Goal: Obtain resource: Download file/media

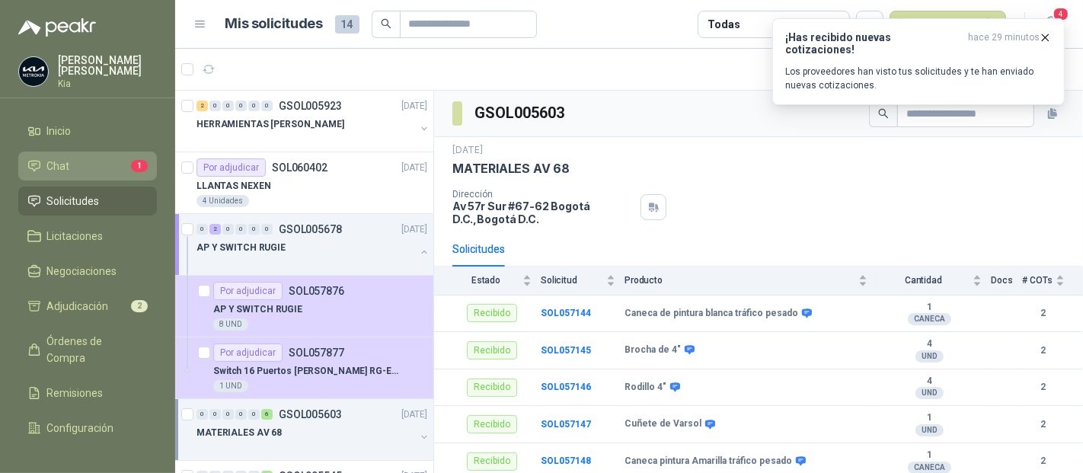
click at [81, 166] on li "Chat 1" at bounding box center [87, 166] width 120 height 17
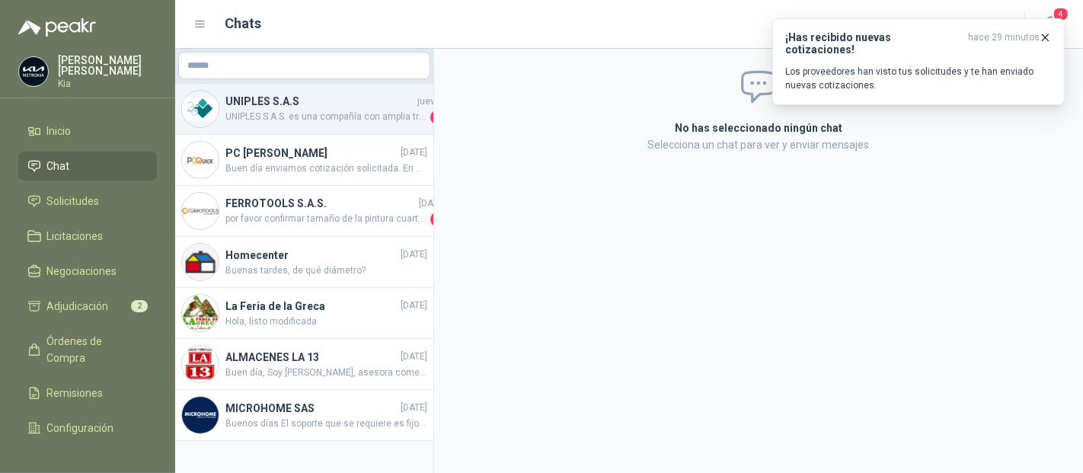
click at [289, 119] on span "UNIPLES S.A.S. es una compañía con amplia trayectoria en el mercado colombiano,…" at bounding box center [326, 117] width 202 height 15
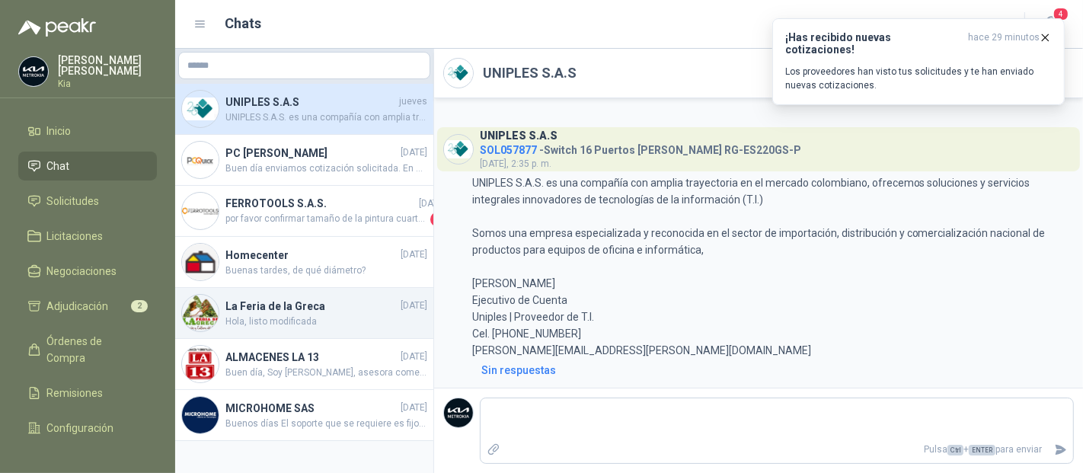
drag, startPoint x: 93, startPoint y: 302, endPoint x: 416, endPoint y: 294, distance: 322.9
click at [91, 302] on span "Adjudicación" at bounding box center [78, 306] width 62 height 17
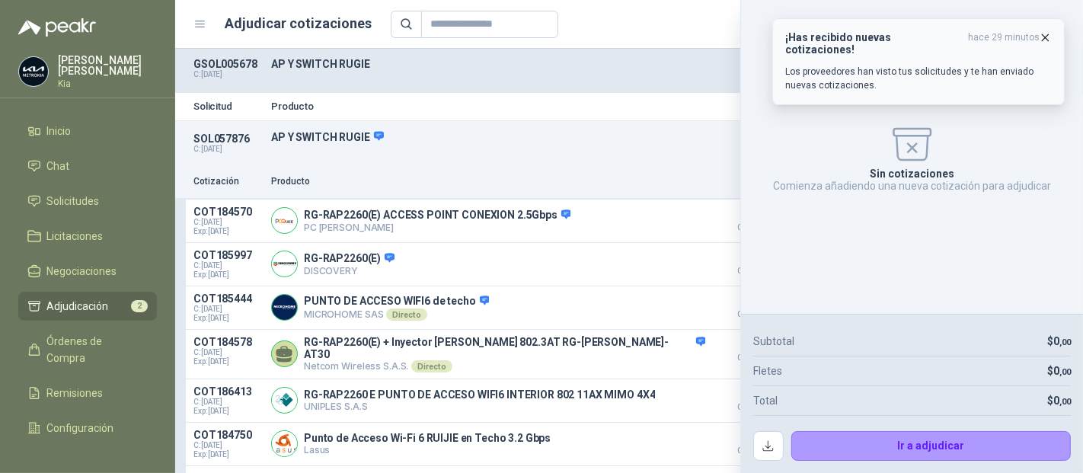
click at [1045, 37] on icon "button" at bounding box center [1045, 37] width 6 height 6
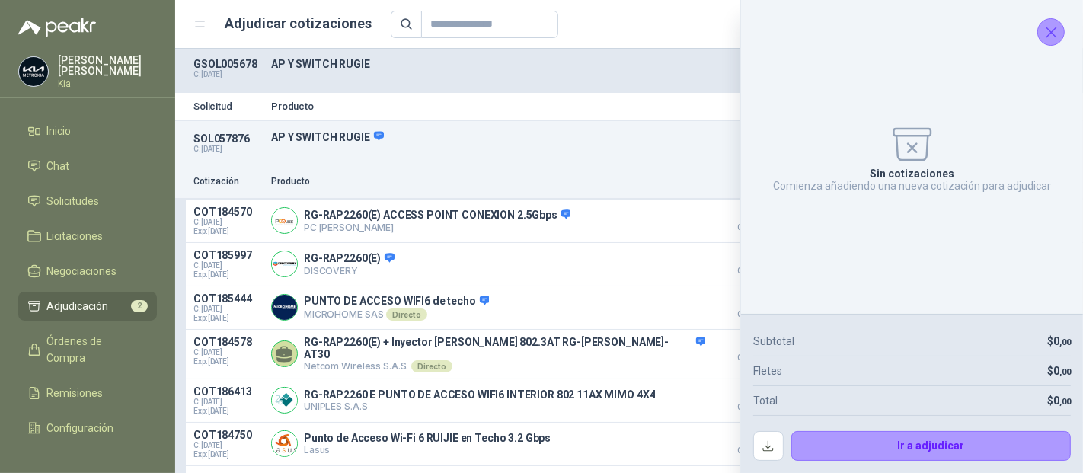
click at [1049, 21] on button "Cerrar" at bounding box center [1050, 31] width 27 height 27
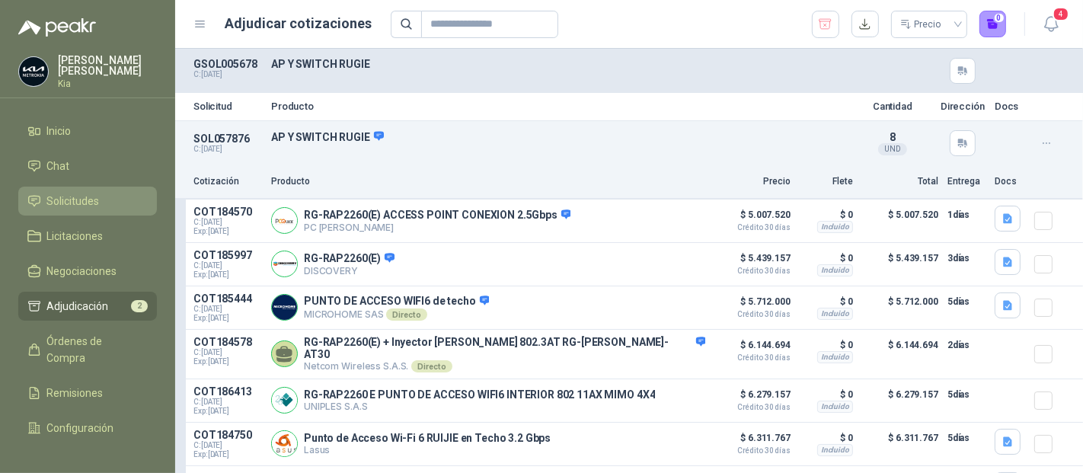
click at [74, 193] on span "Solicitudes" at bounding box center [73, 201] width 53 height 17
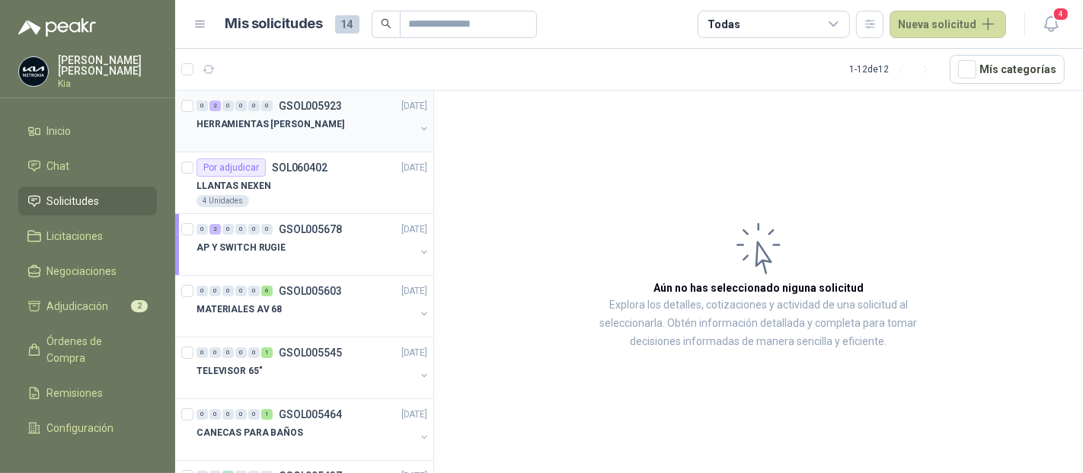
click at [308, 106] on p "GSOL005923" at bounding box center [310, 106] width 63 height 11
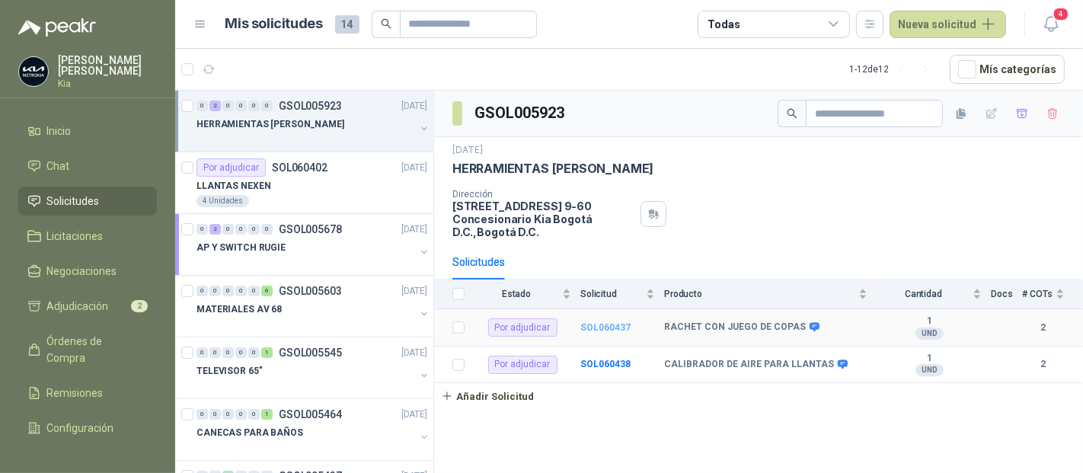
click at [617, 322] on b "SOL060437" at bounding box center [605, 327] width 50 height 11
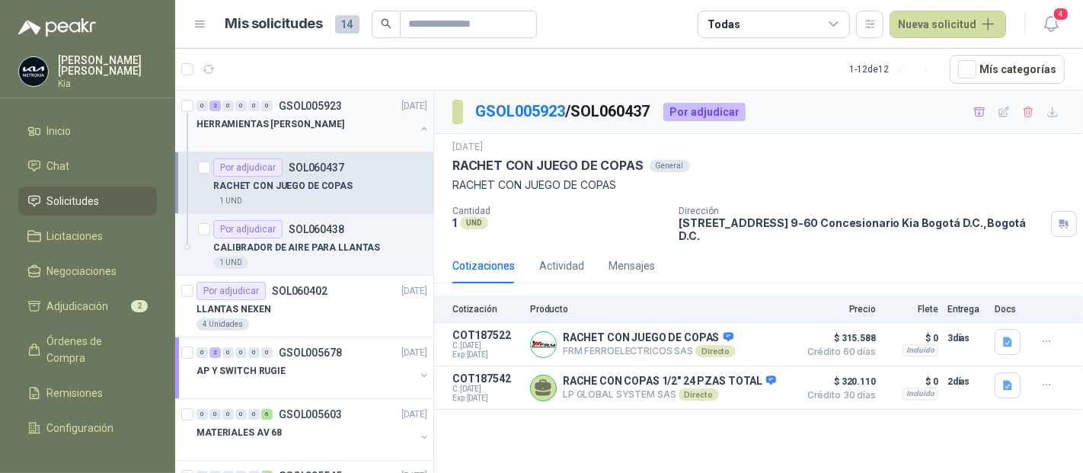
click at [321, 101] on p "GSOL005923" at bounding box center [310, 106] width 63 height 11
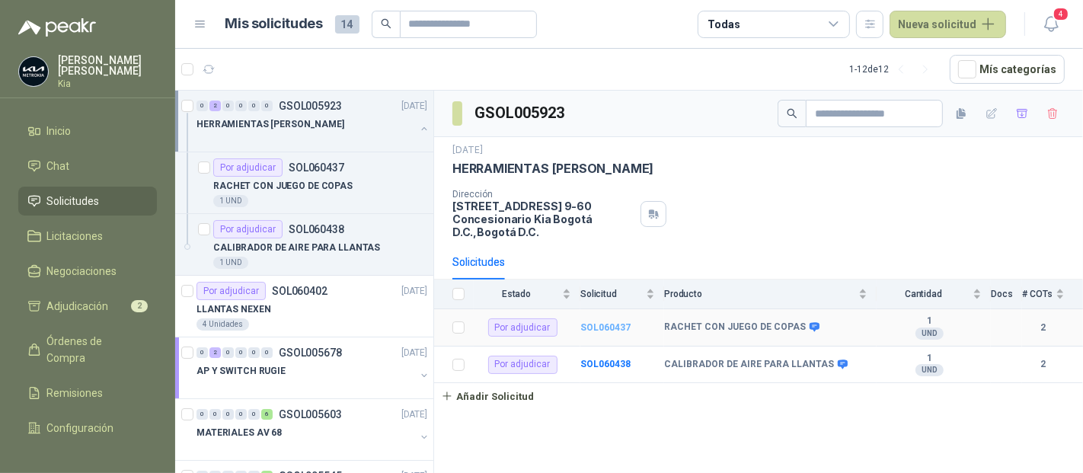
click at [607, 322] on b "SOL060437" at bounding box center [605, 327] width 50 height 11
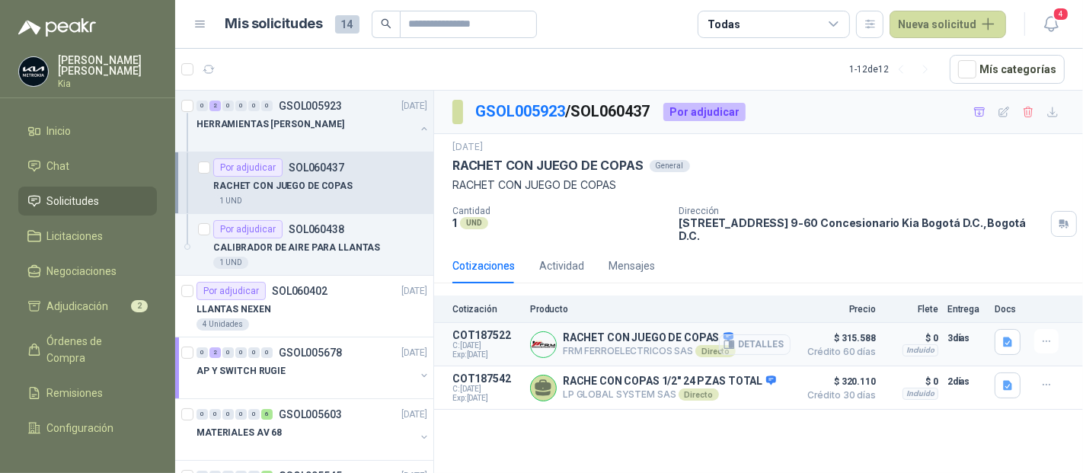
click at [751, 334] on button "Detalles" at bounding box center [755, 344] width 72 height 21
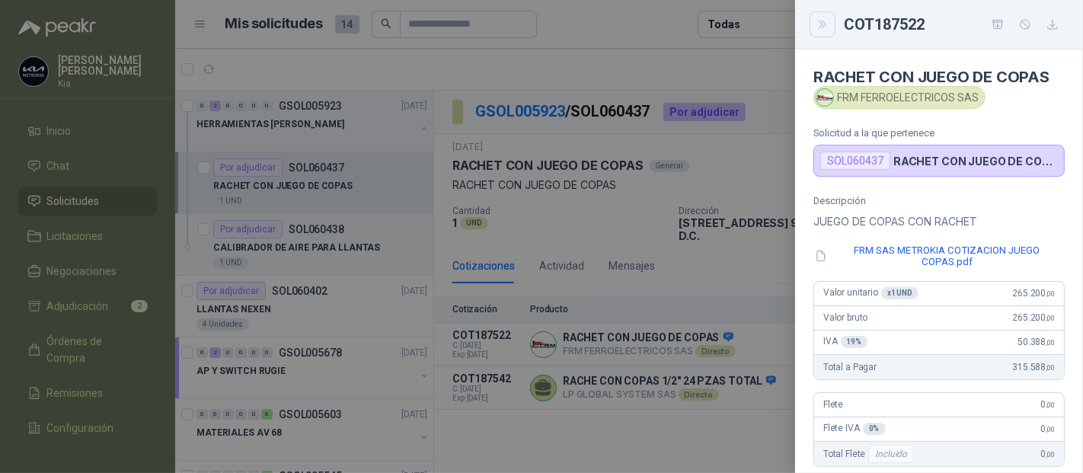
click at [822, 27] on icon "Close" at bounding box center [822, 25] width 7 height 8
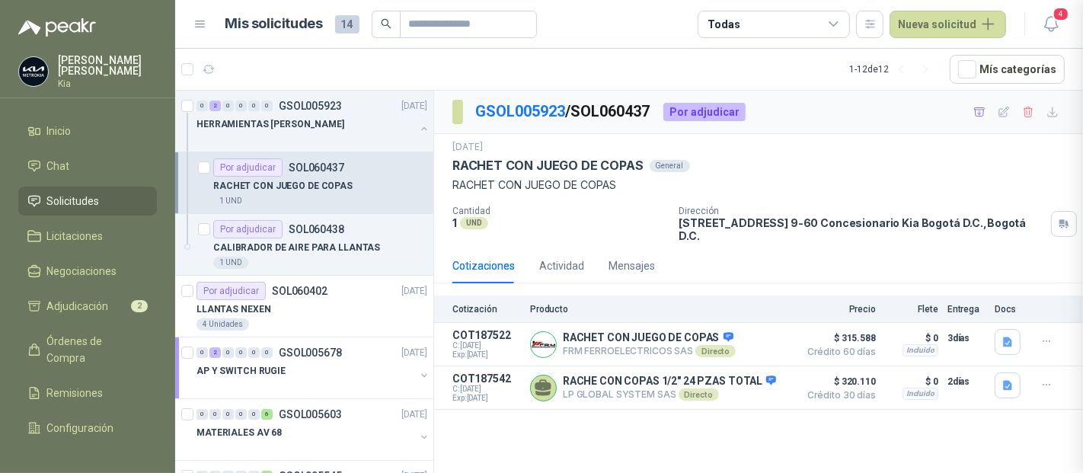
scroll to position [347, 0]
click at [269, 248] on p "CALIBRADOR DE AIRE PARA LLANTAS" at bounding box center [296, 248] width 167 height 14
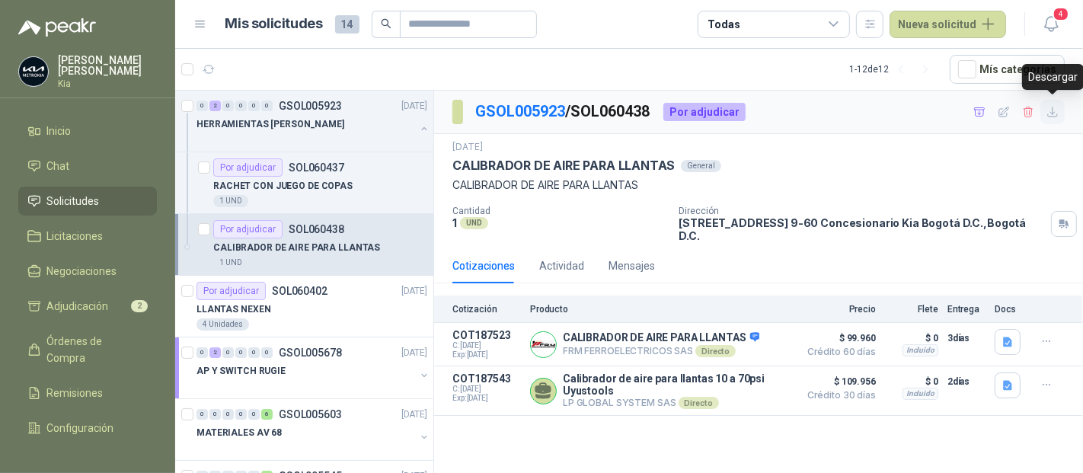
click at [1052, 114] on icon "button" at bounding box center [1052, 112] width 13 height 13
click at [212, 166] on article "Por adjudicar SOL060437 RACHET CON JUEGO DE COPAS 1 UND" at bounding box center [304, 183] width 258 height 62
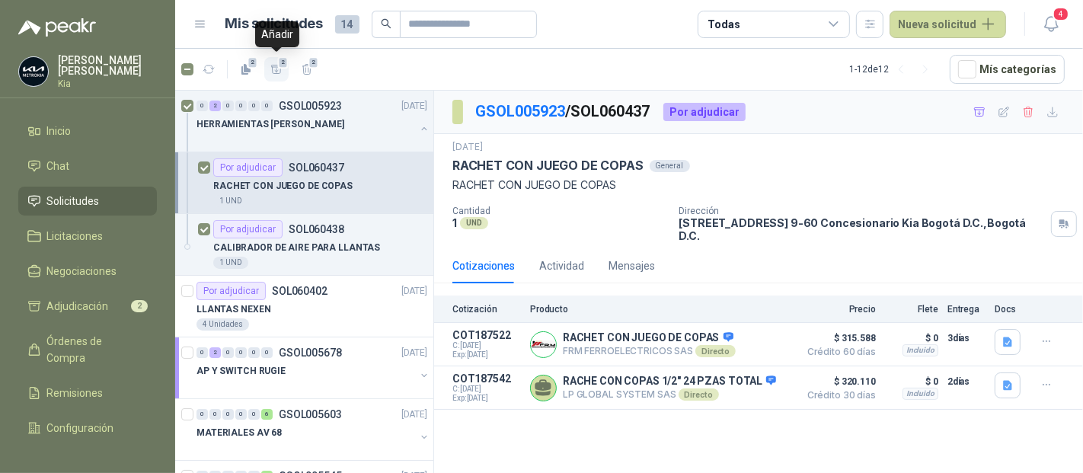
click at [278, 69] on icon "button" at bounding box center [276, 69] width 13 height 13
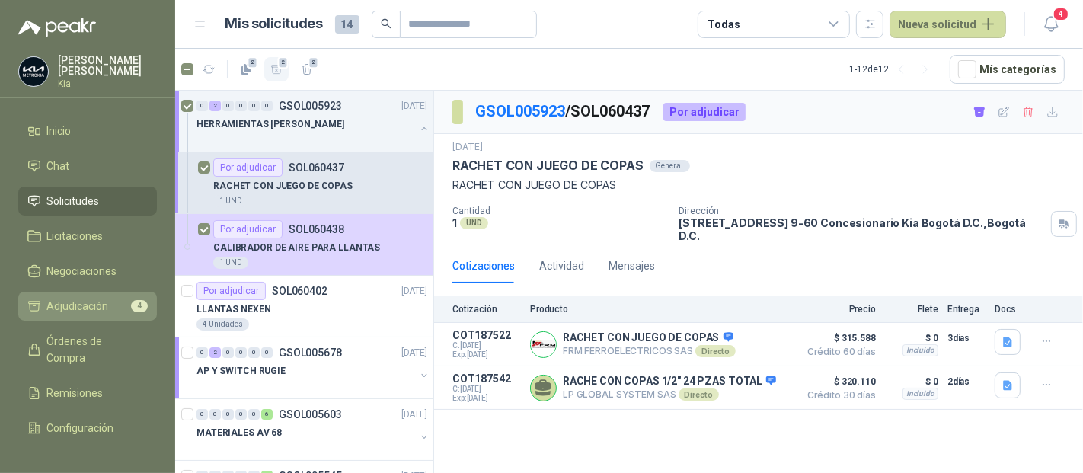
click at [81, 303] on span "Adjudicación" at bounding box center [78, 306] width 62 height 17
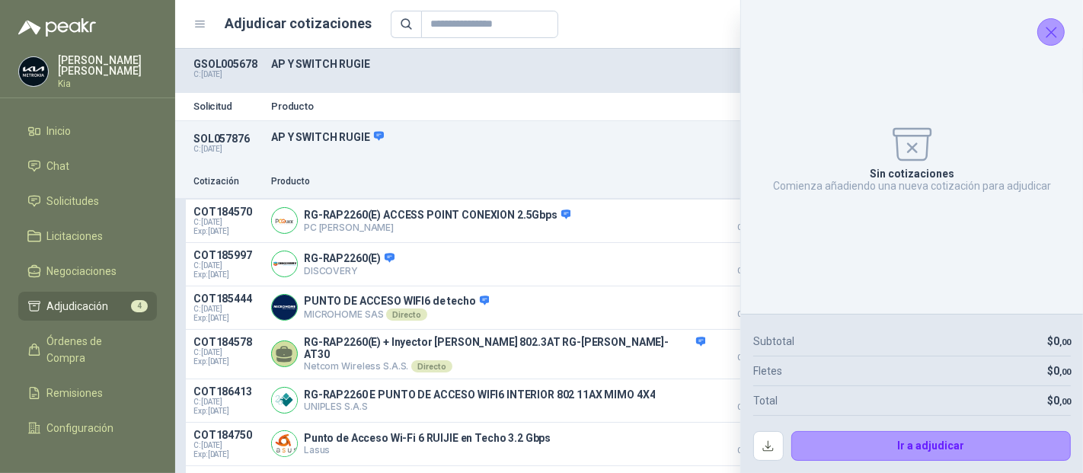
click at [1059, 30] on icon "Cerrar" at bounding box center [1051, 32] width 19 height 19
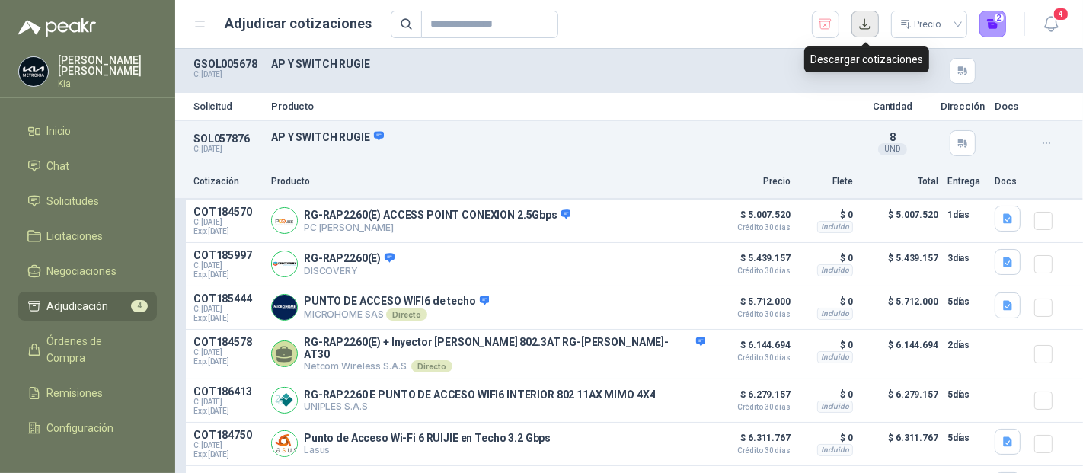
click at [860, 18] on button "button" at bounding box center [864, 24] width 27 height 27
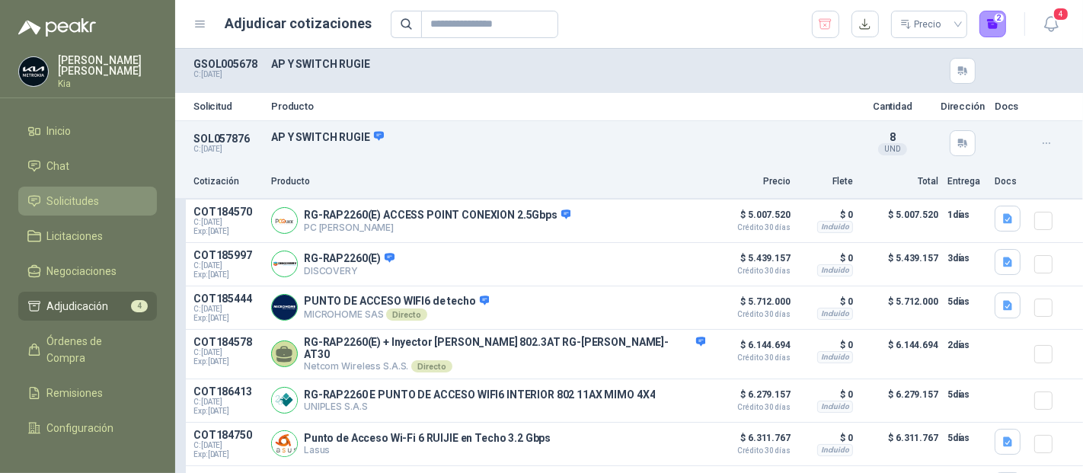
click at [84, 203] on span "Solicitudes" at bounding box center [73, 201] width 53 height 17
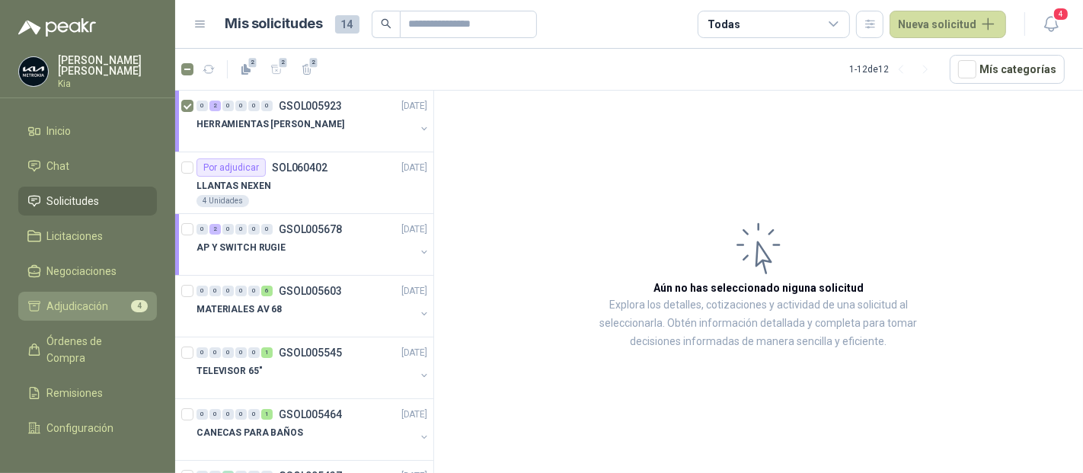
click at [67, 305] on span "Adjudicación" at bounding box center [78, 306] width 62 height 17
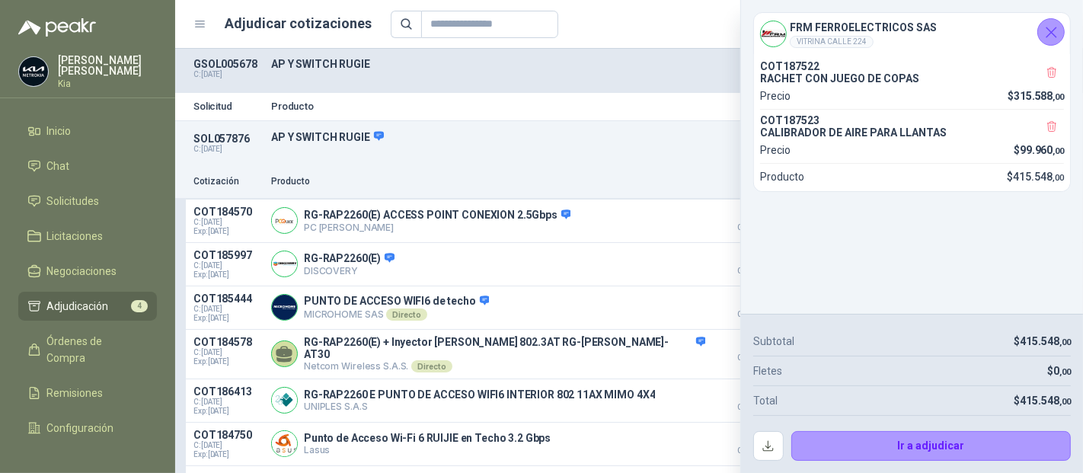
click at [1052, 31] on icon "Cerrar" at bounding box center [1051, 32] width 10 height 10
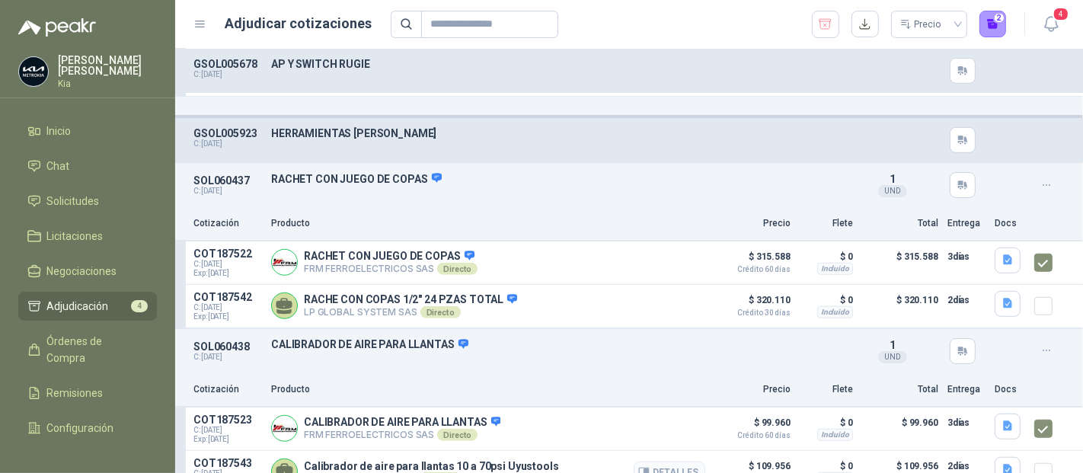
scroll to position [965, 0]
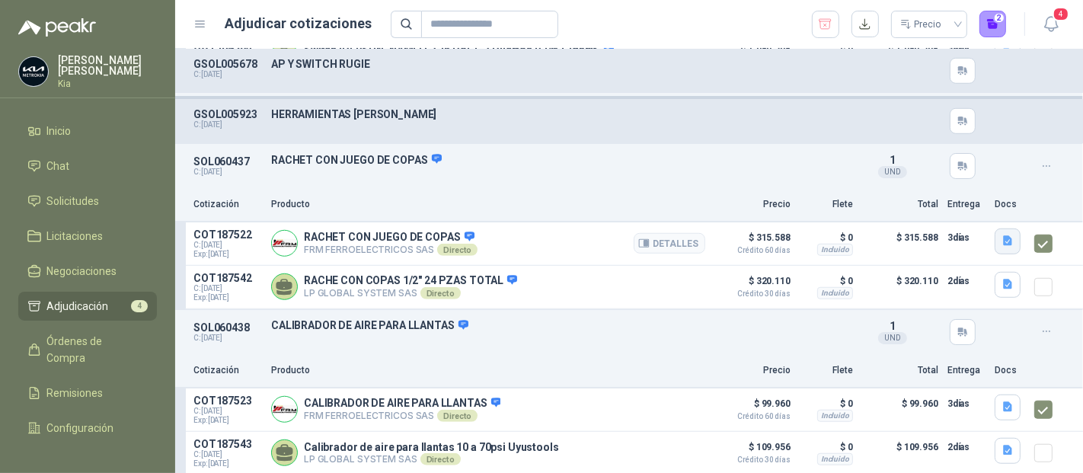
click at [1001, 235] on icon "button" at bounding box center [1007, 241] width 13 height 13
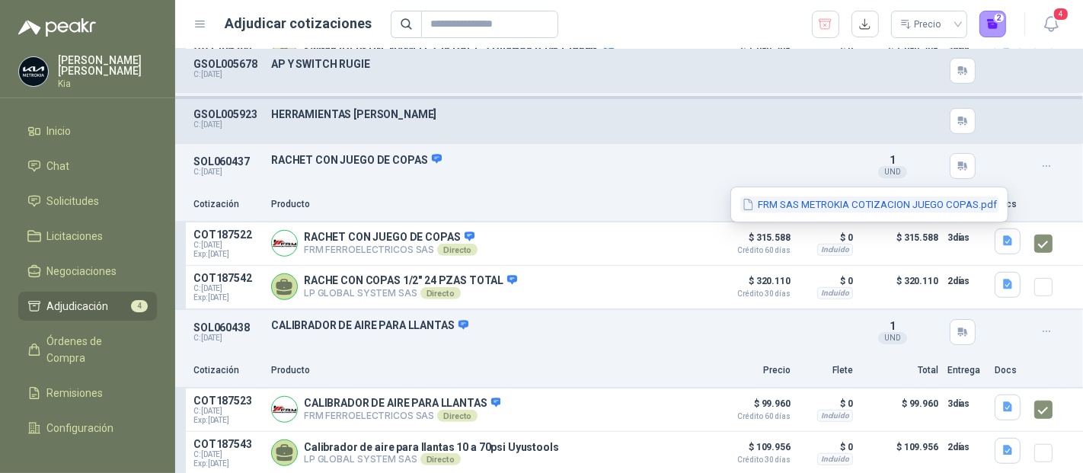
click at [876, 207] on button "FRM SAS METROKIA COTIZACION JUEGO COPAS.pdf" at bounding box center [869, 204] width 258 height 16
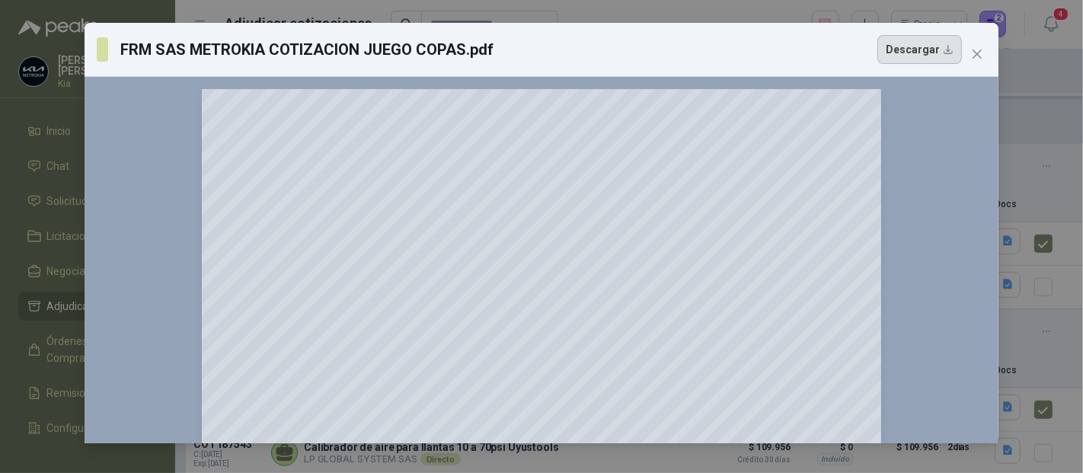
click at [919, 56] on button "Descargar" at bounding box center [919, 49] width 85 height 29
click at [976, 56] on icon "close" at bounding box center [977, 54] width 12 height 12
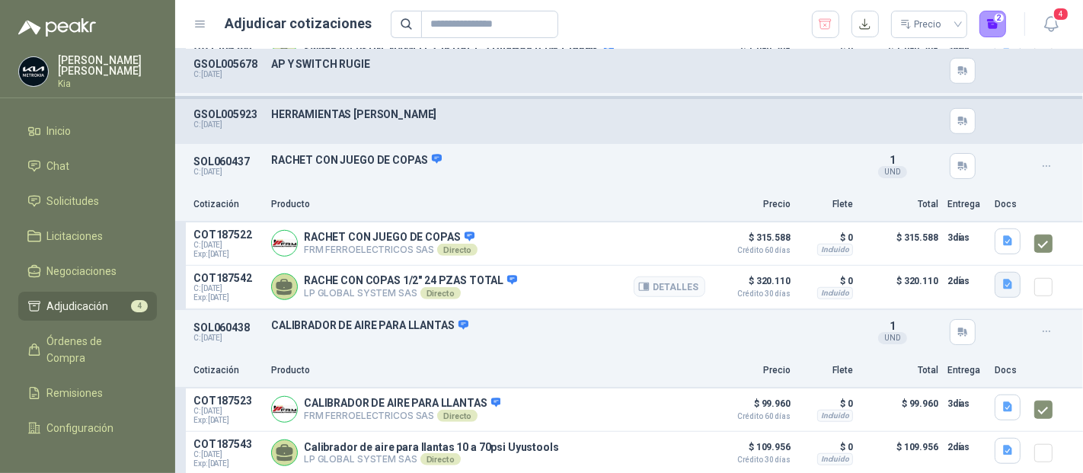
click at [1003, 282] on icon "button" at bounding box center [1007, 284] width 9 height 10
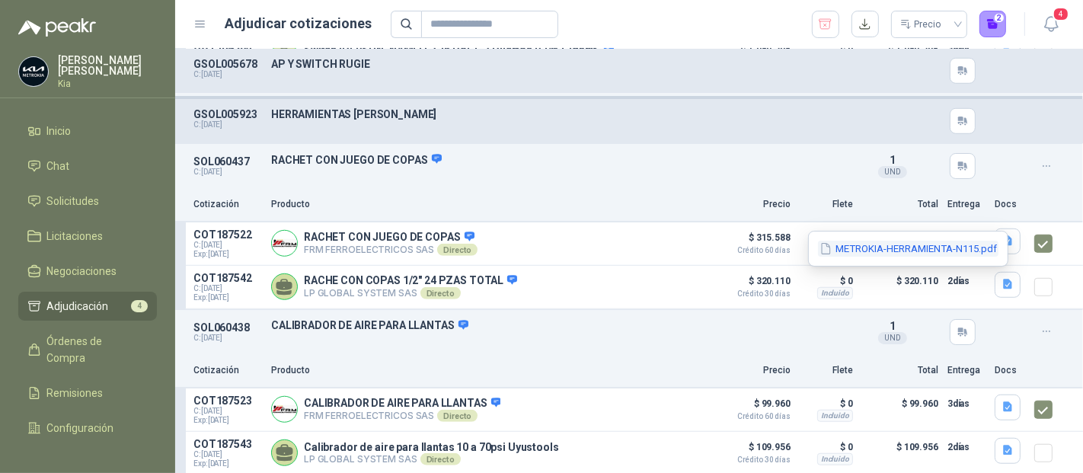
click at [880, 241] on button "METROKIA-HERRAMIENTA-N115.pdf" at bounding box center [908, 249] width 180 height 16
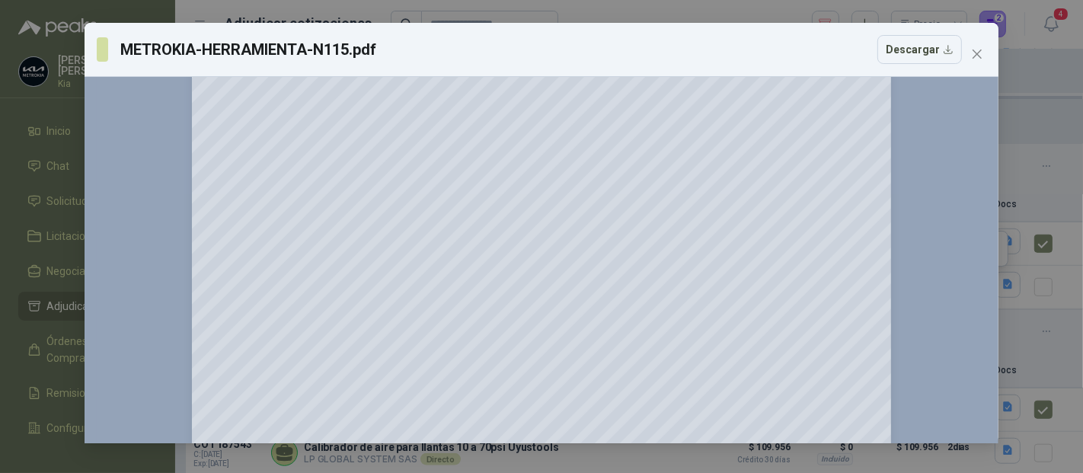
scroll to position [0, 0]
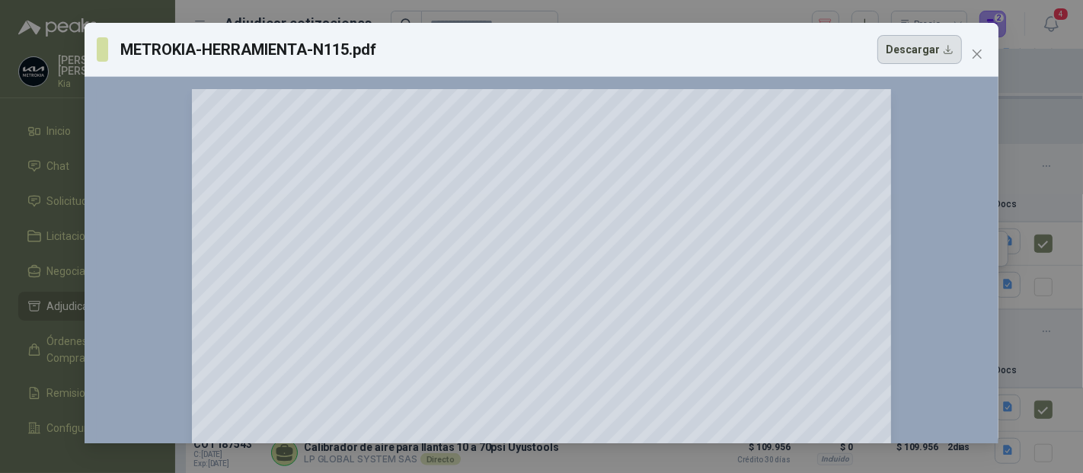
click at [914, 50] on button "Descargar" at bounding box center [919, 49] width 85 height 29
click at [977, 50] on icon "close" at bounding box center [977, 54] width 12 height 12
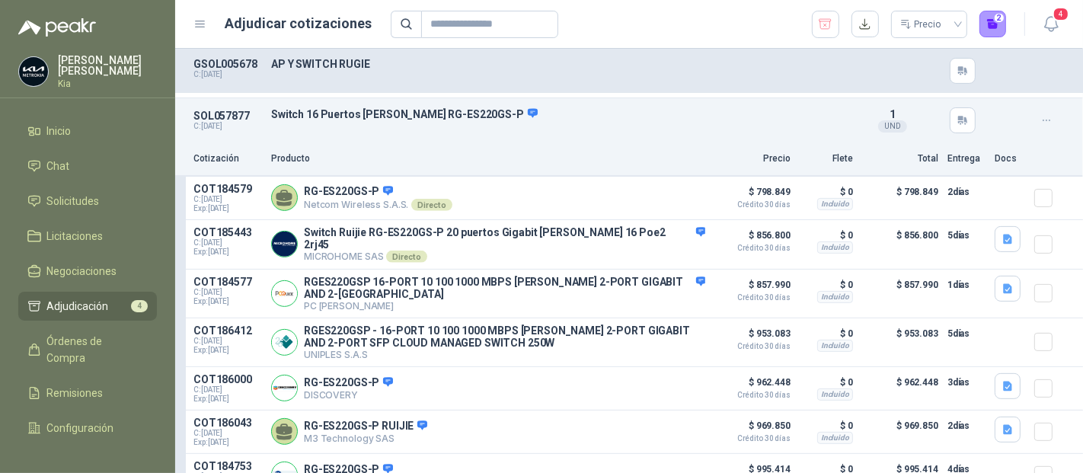
scroll to position [203, 0]
